Goal: Find specific page/section: Find specific page/section

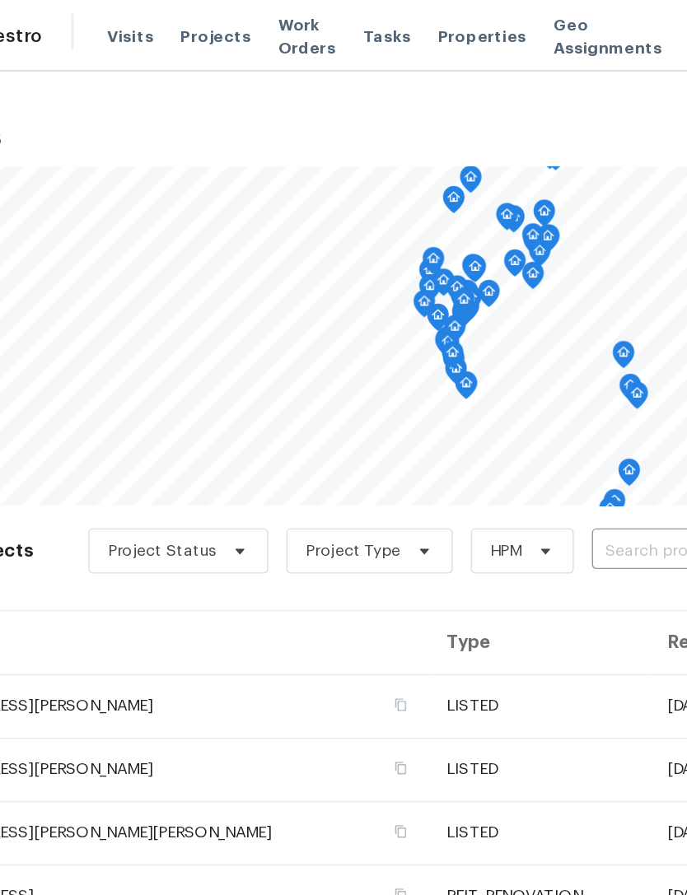
click at [211, 33] on span "Projects" at bounding box center [236, 26] width 51 height 16
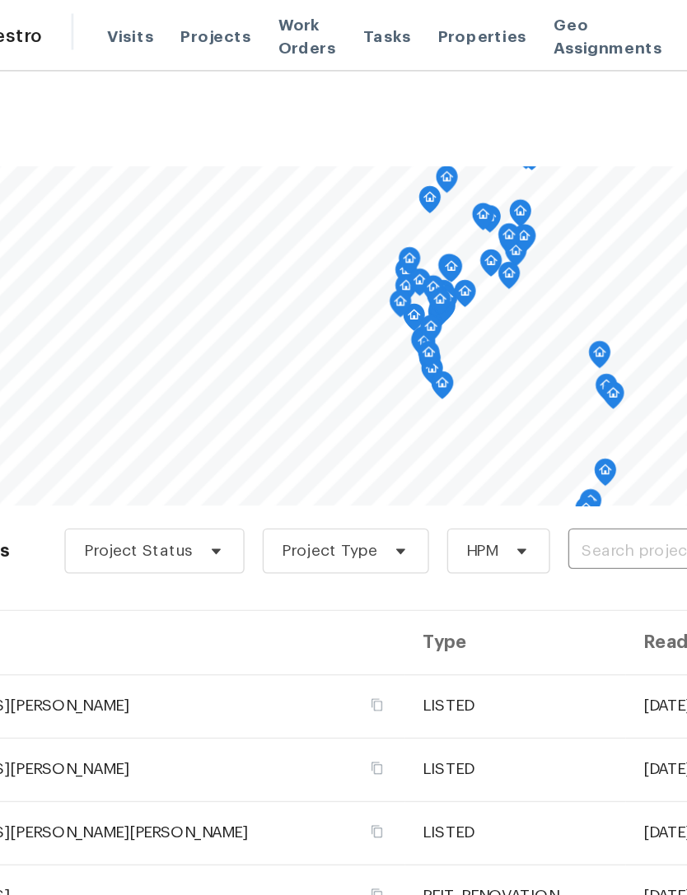
scroll to position [0, 16]
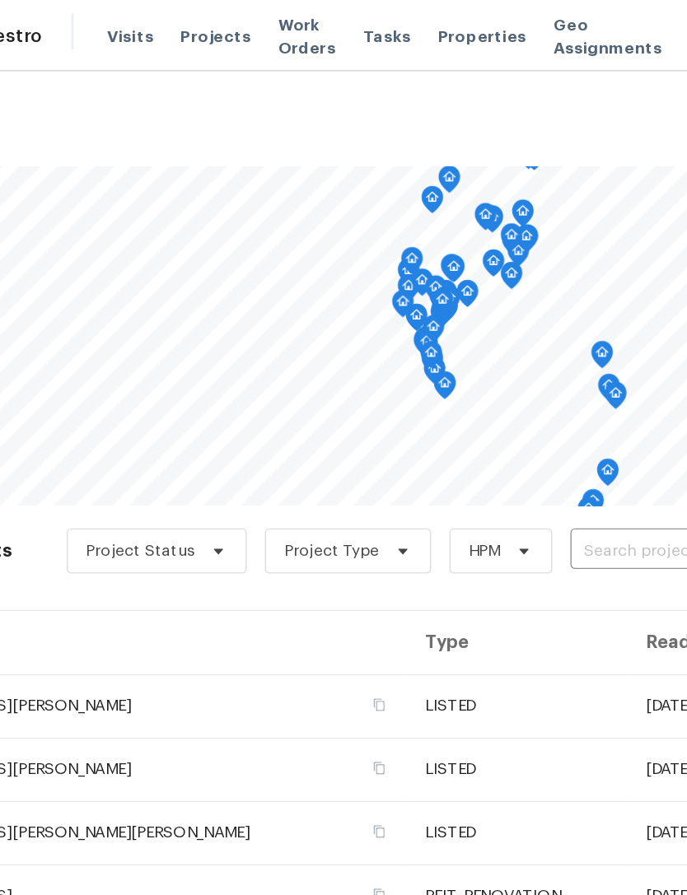
click at [494, 398] on input "text" at bounding box center [588, 402] width 189 height 26
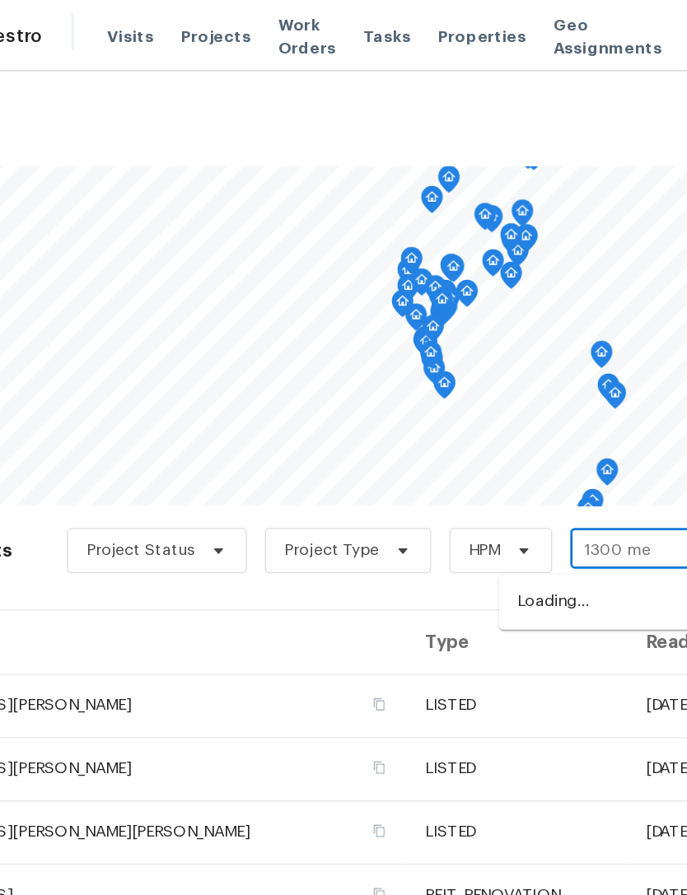
type input "1300 mer"
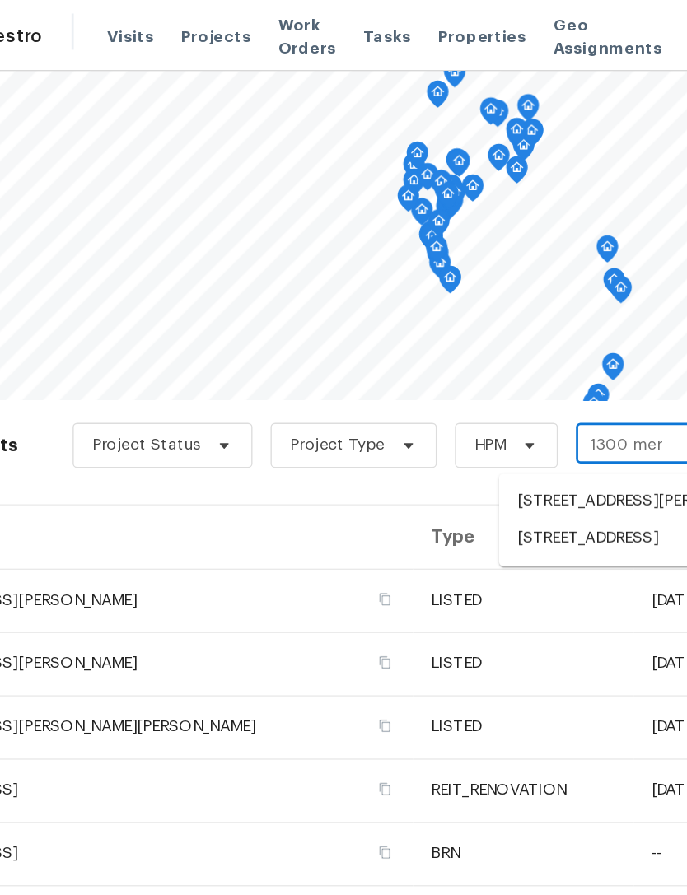
scroll to position [76, 9]
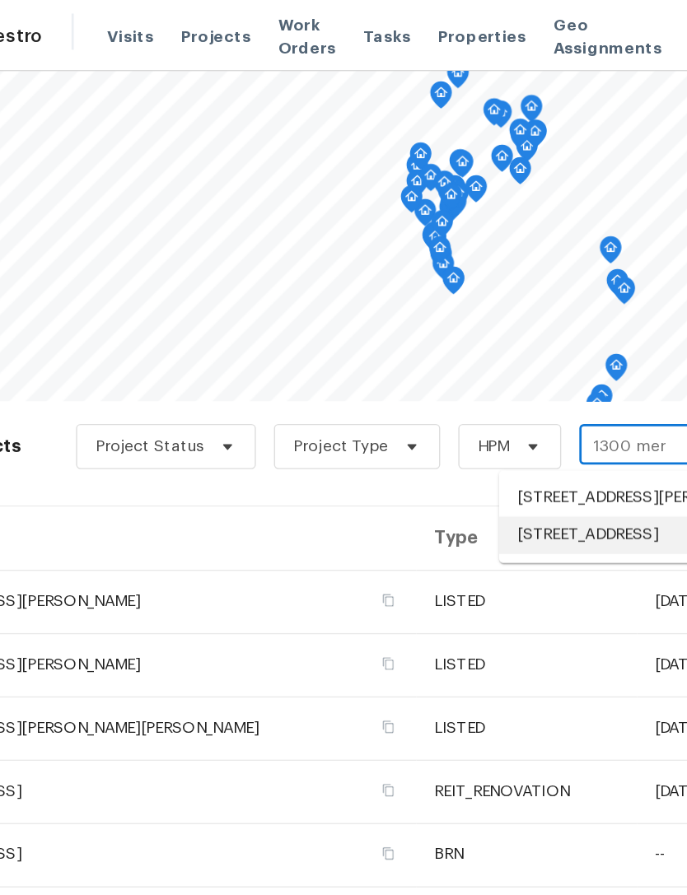
click at [445, 403] on li "[STREET_ADDRESS]" at bounding box center [562, 389] width 240 height 27
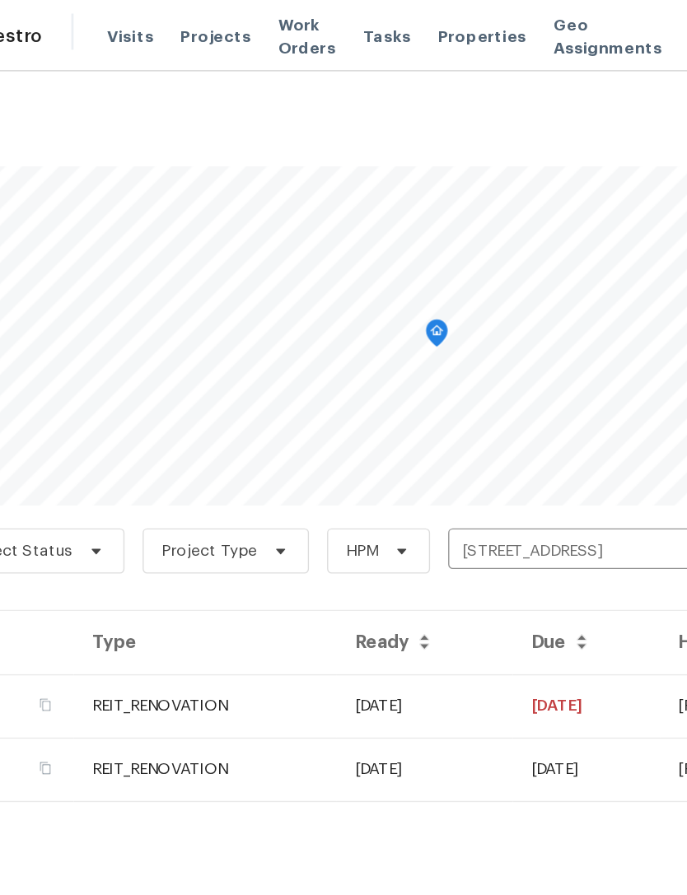
scroll to position [0, 168]
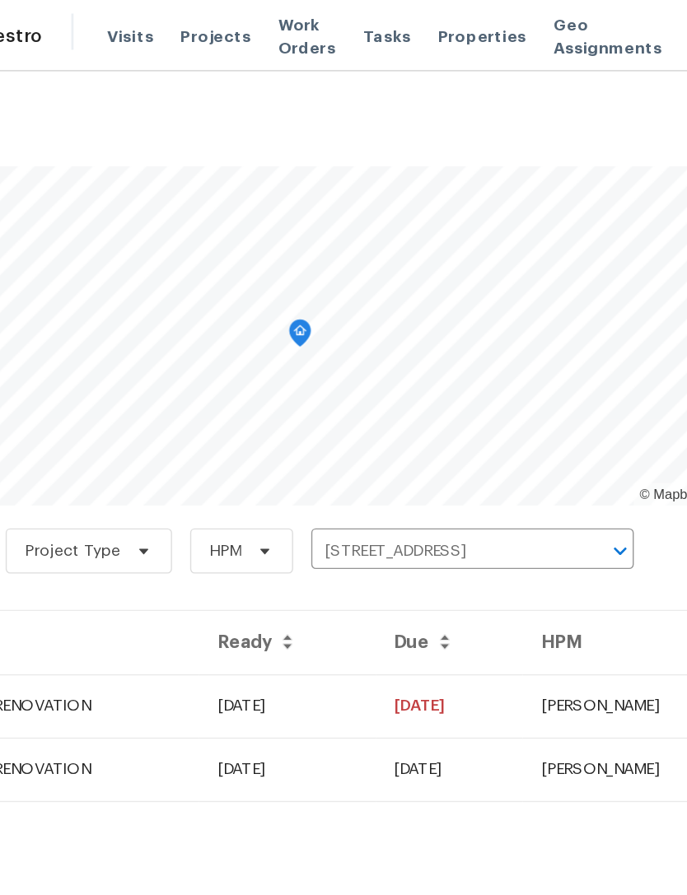
click at [224, 518] on td "[DATE]" at bounding box center [288, 514] width 128 height 46
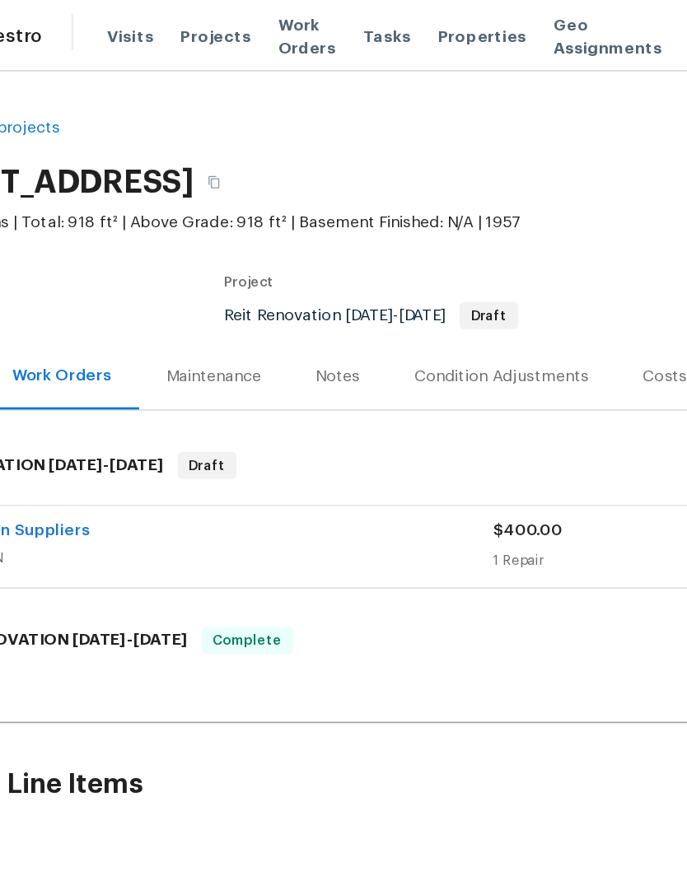
click at [258, 390] on div "Caribbean Suppliers" at bounding box center [232, 388] width 412 height 20
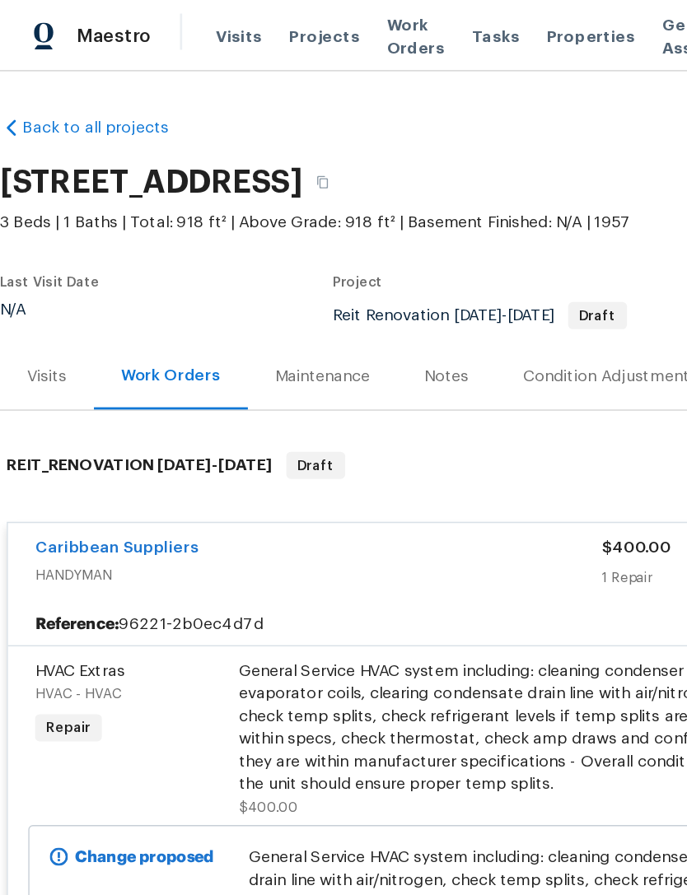
click at [286, 531] on div "General Service HVAC system including: cleaning condenser and evaporator coils,…" at bounding box center [354, 529] width 361 height 99
